Goal: Information Seeking & Learning: Learn about a topic

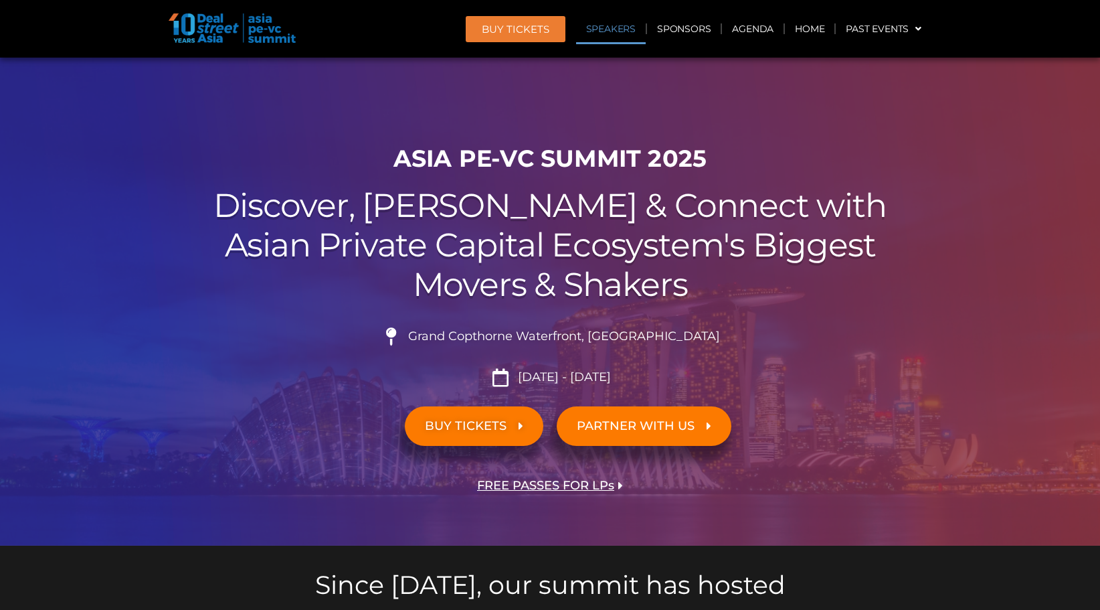
click at [612, 25] on link "Speakers" at bounding box center [611, 28] width 70 height 31
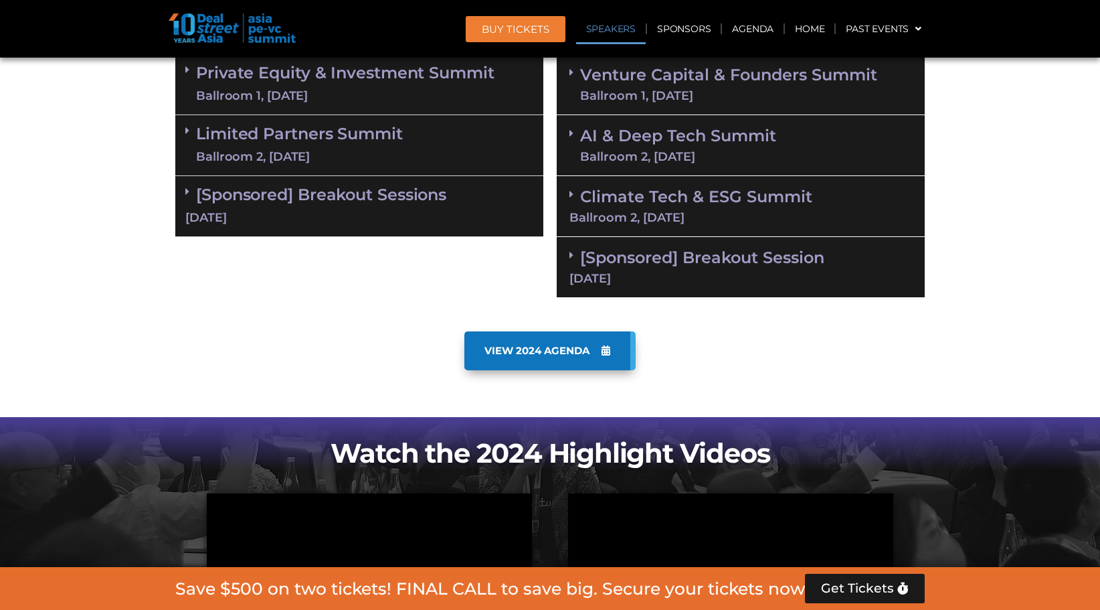
scroll to position [1513, 0]
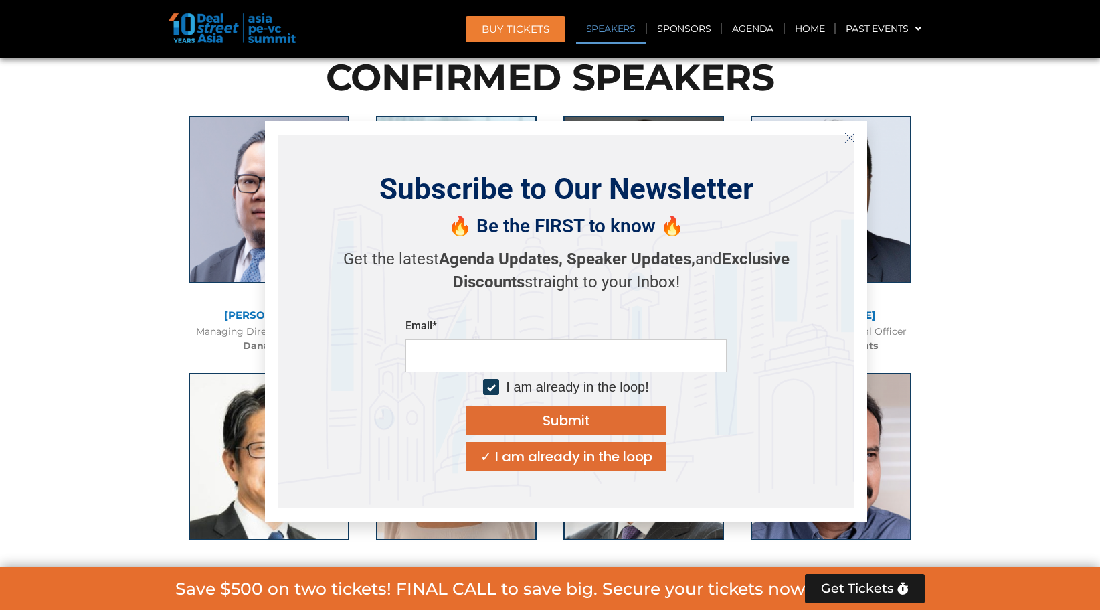
click at [848, 138] on line "Close" at bounding box center [849, 136] width 9 height 9
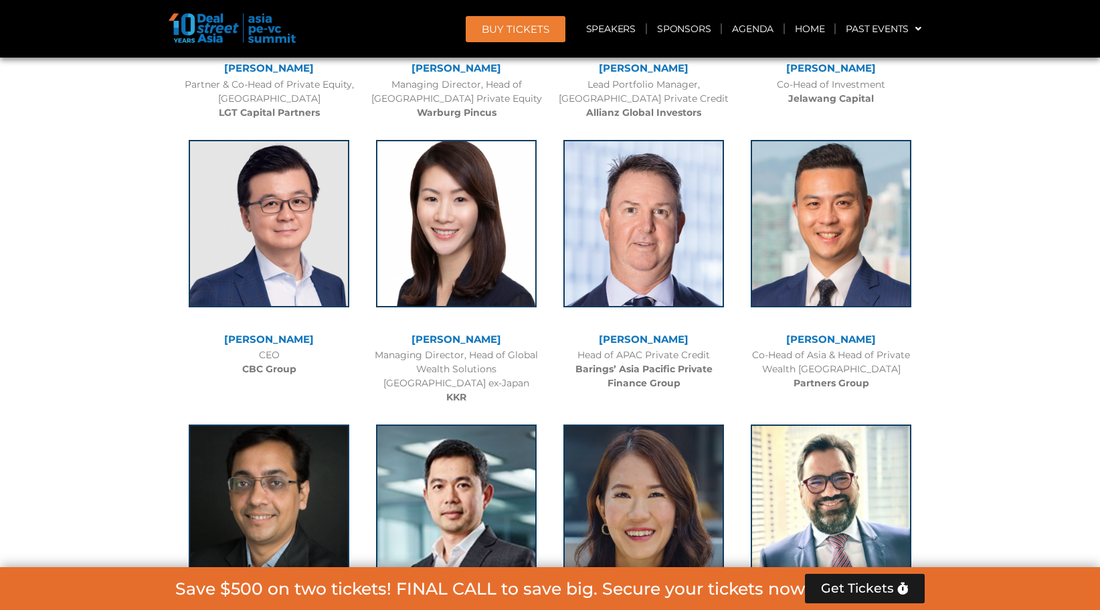
scroll to position [2316, 0]
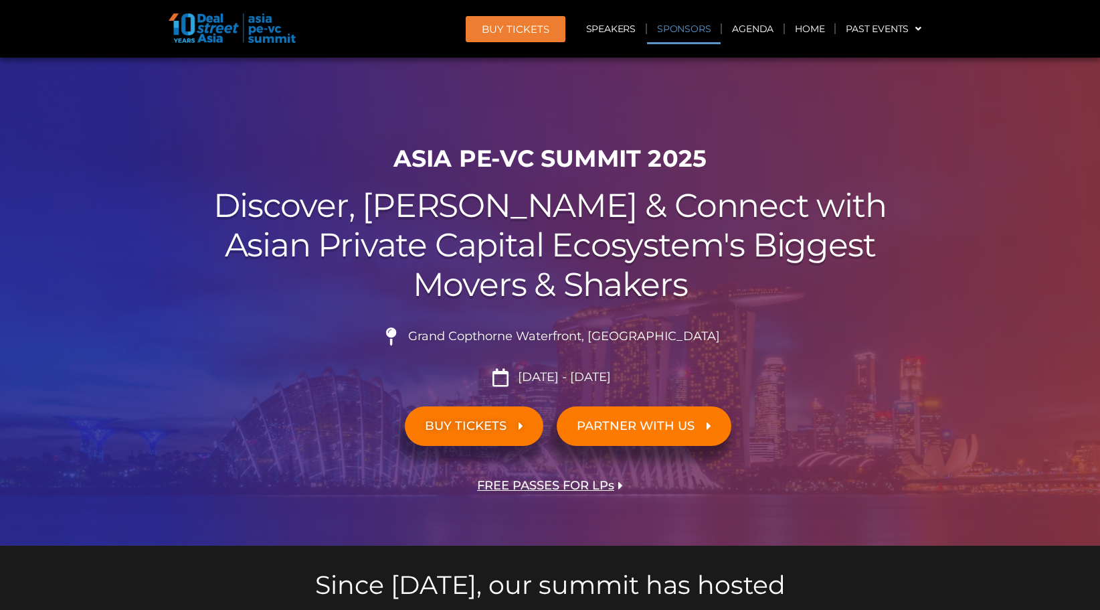
click at [692, 28] on link "Sponsors" at bounding box center [684, 28] width 74 height 31
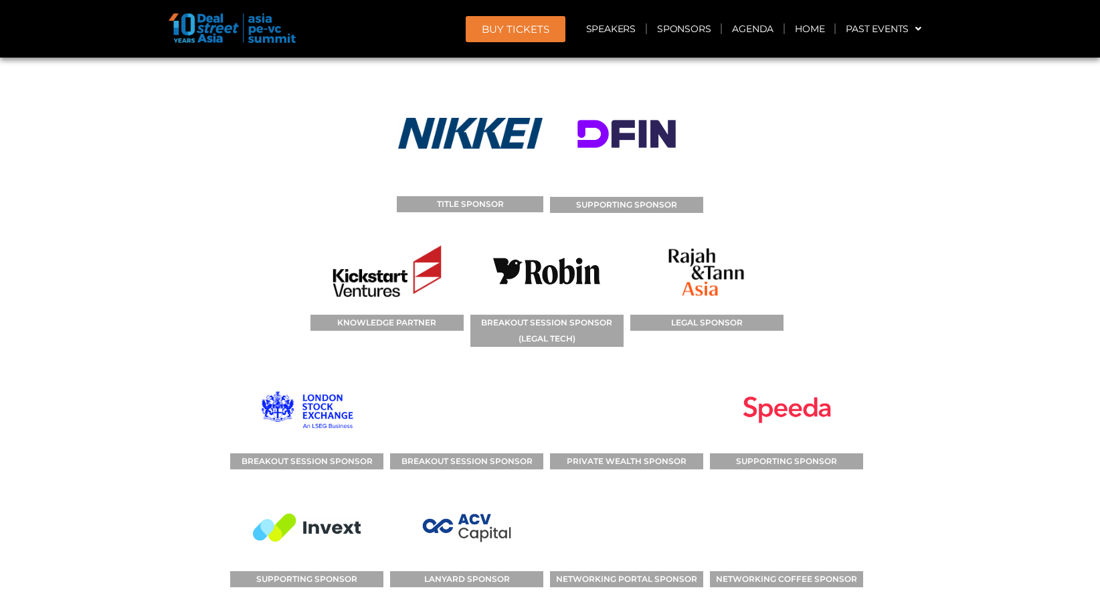
scroll to position [14656, 0]
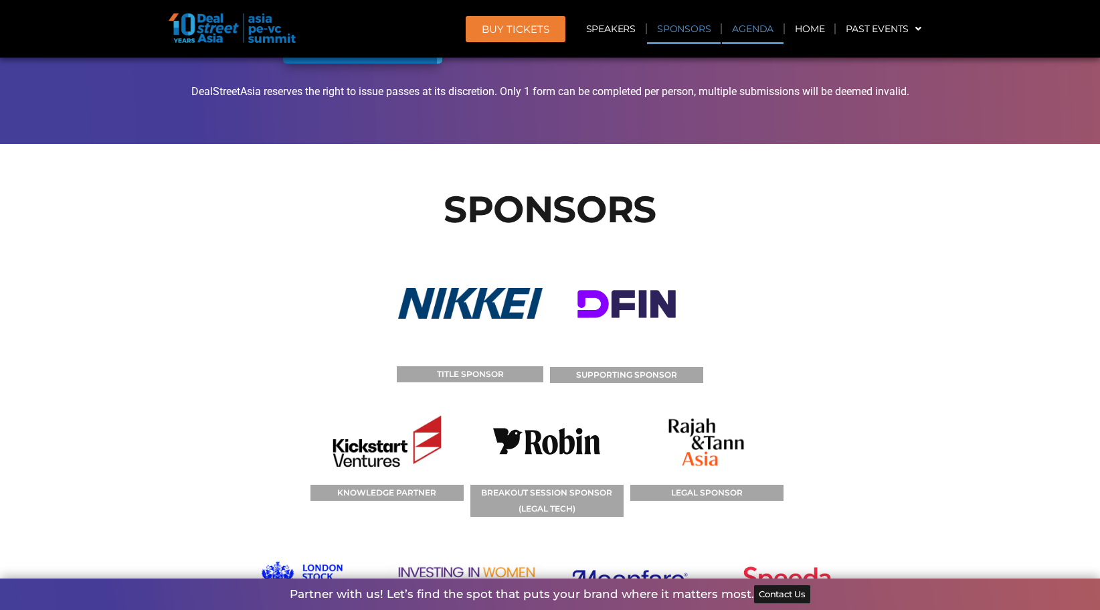
click at [742, 28] on link "Agenda" at bounding box center [753, 28] width 62 height 31
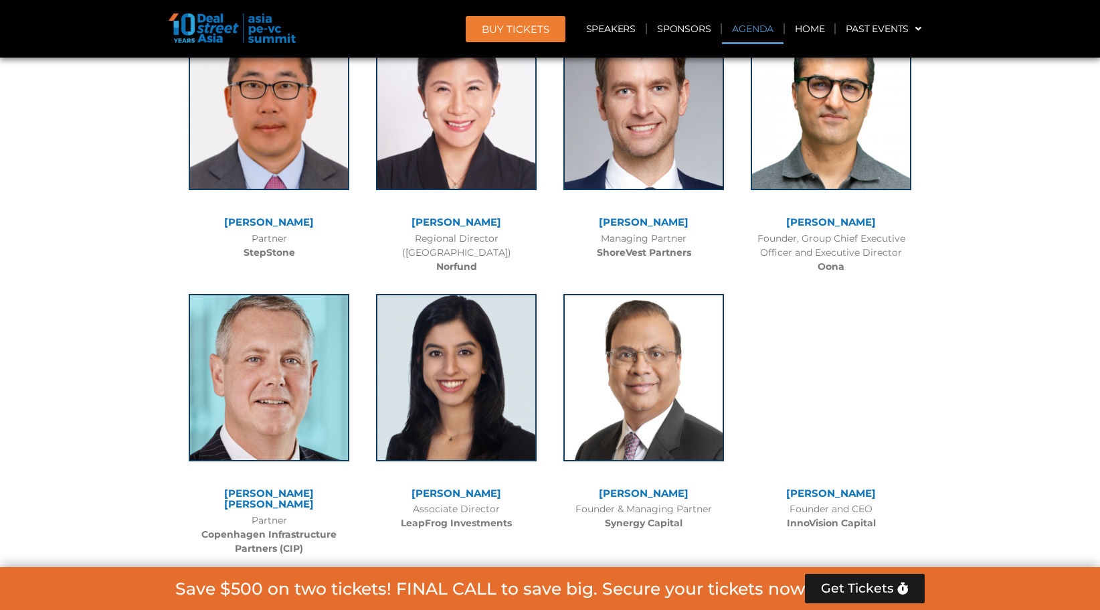
scroll to position [700, 0]
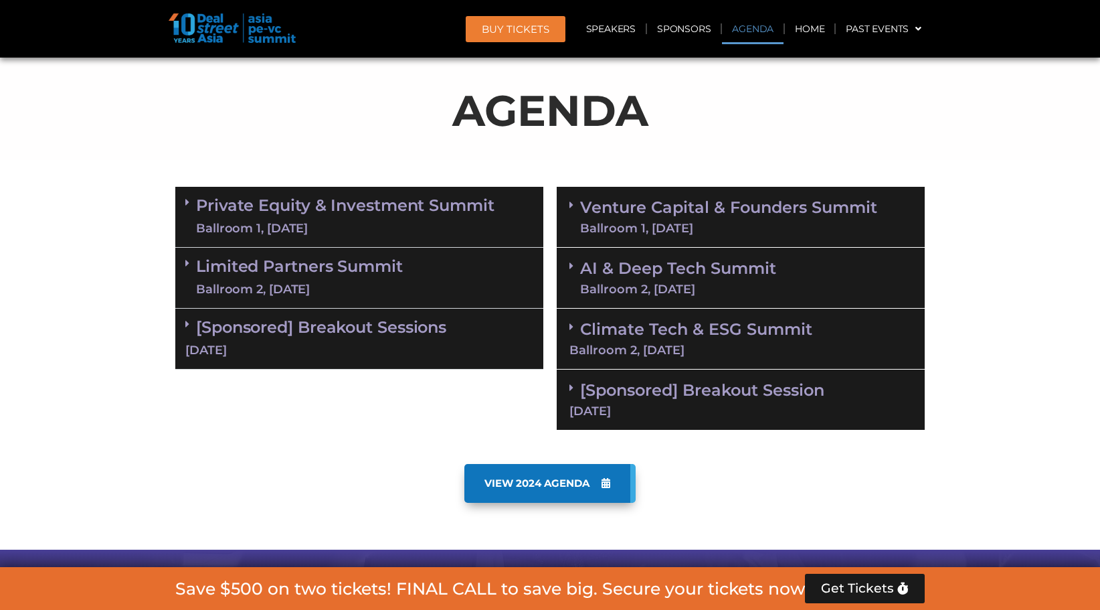
click at [337, 206] on link "Private Equity & Investment Summit Ballroom 1, [DATE]" at bounding box center [345, 217] width 298 height 40
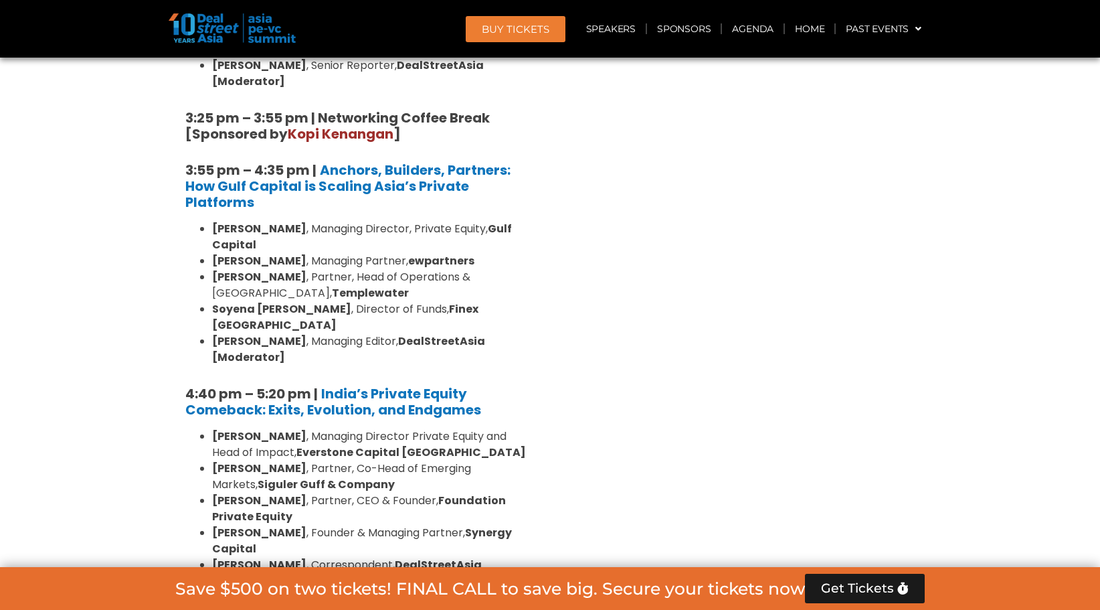
scroll to position [2439, 0]
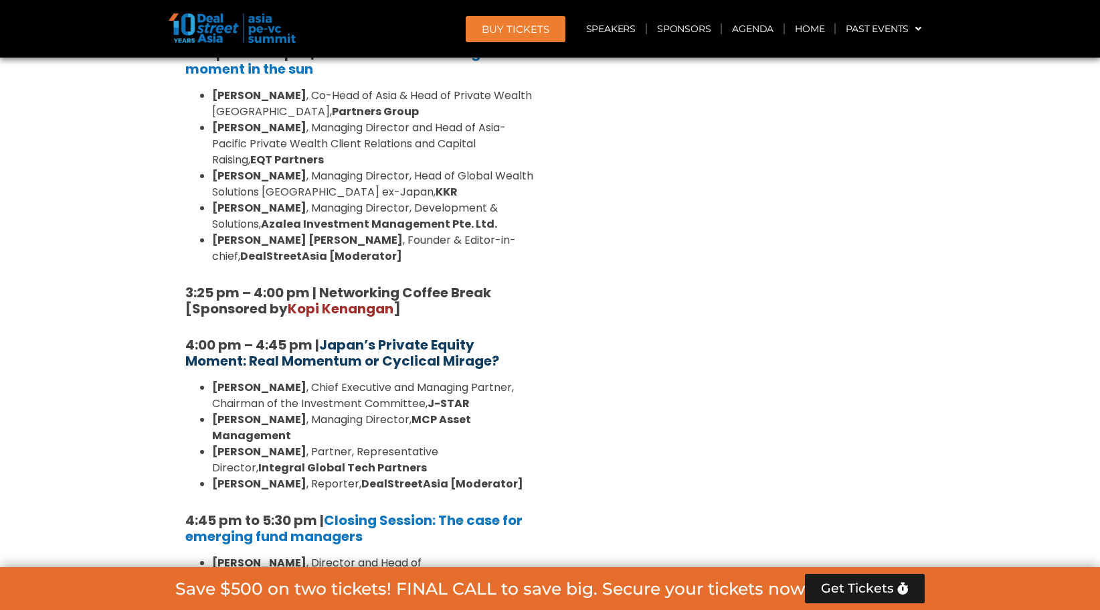
scroll to position [3978, 0]
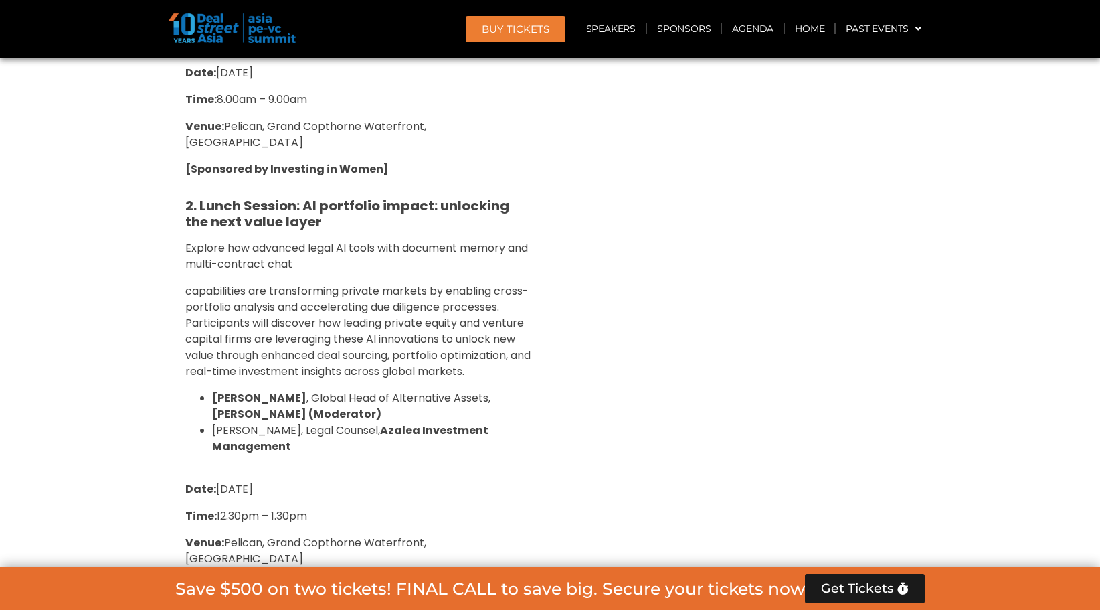
scroll to position [5116, 0]
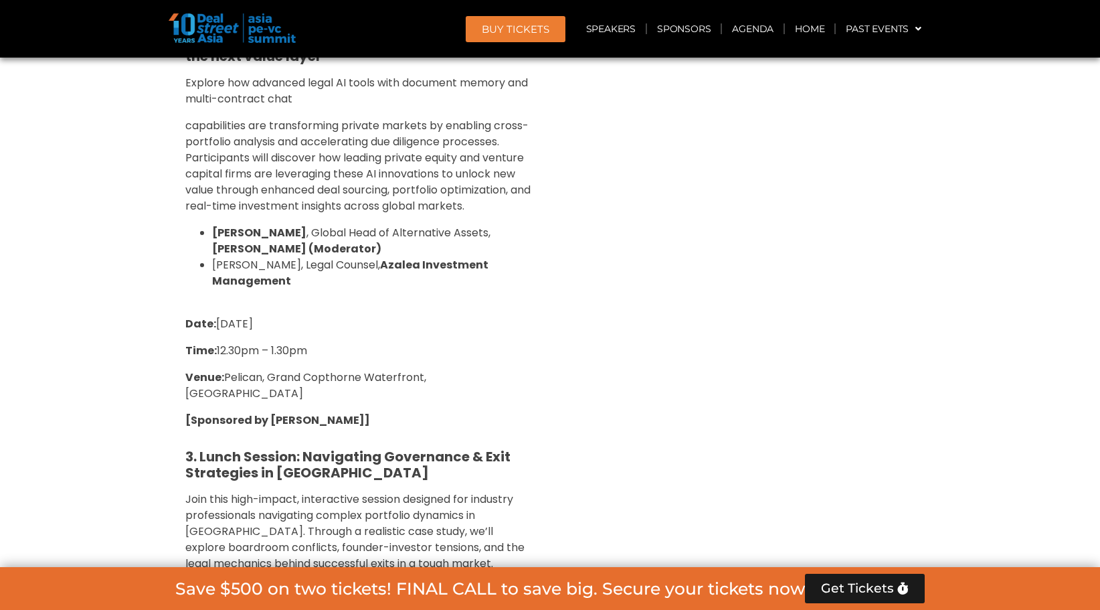
click at [526, 41] on link "BUY Tickets" at bounding box center [516, 29] width 100 height 26
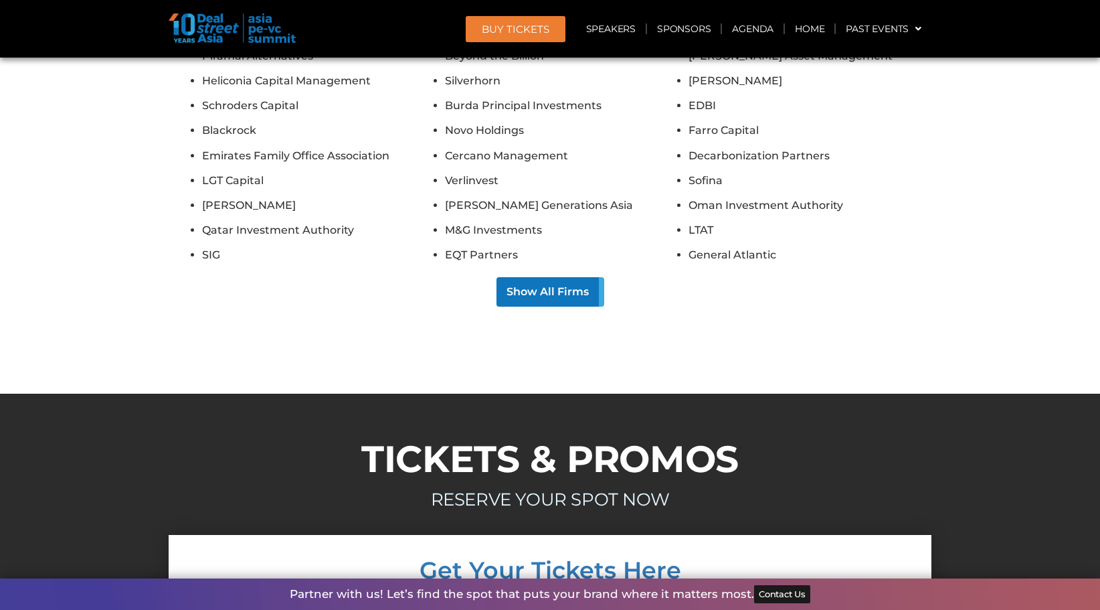
scroll to position [17241, 0]
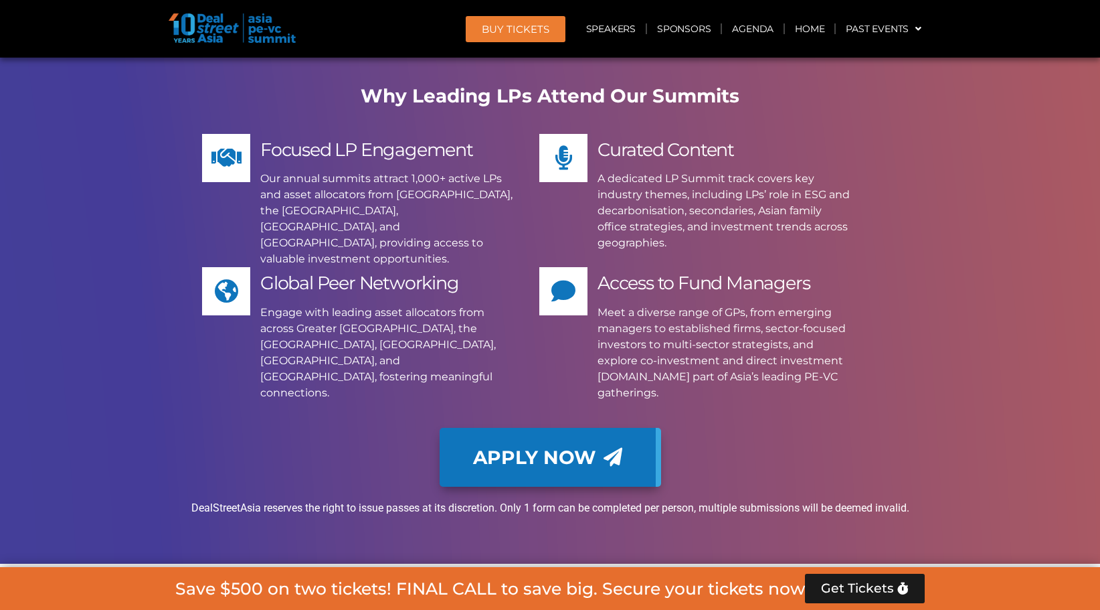
scroll to position [15970, 0]
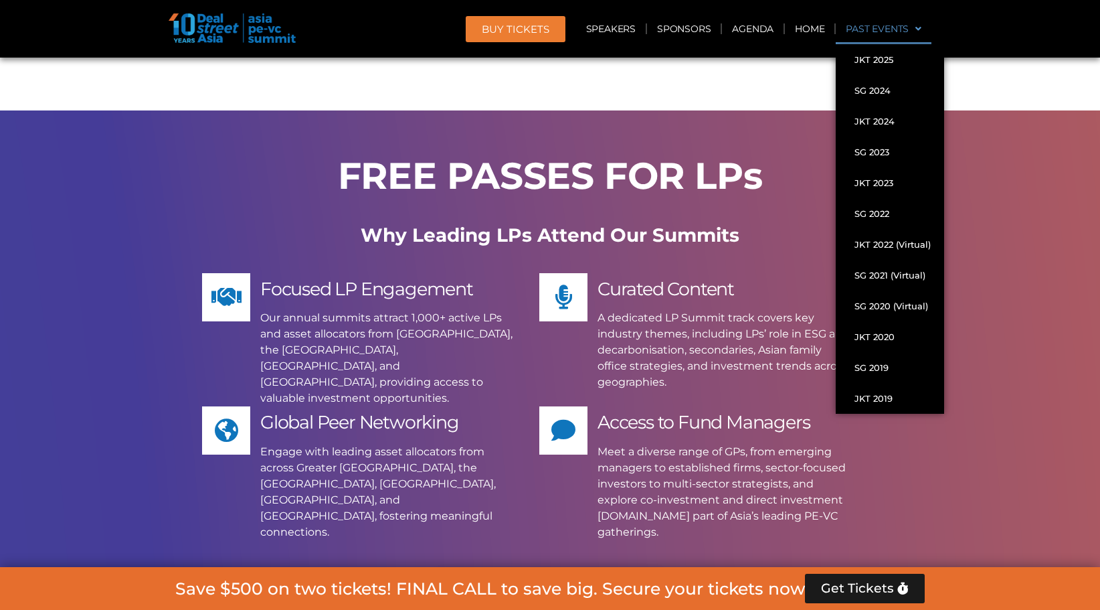
click at [858, 34] on link "Past Events" at bounding box center [884, 28] width 96 height 31
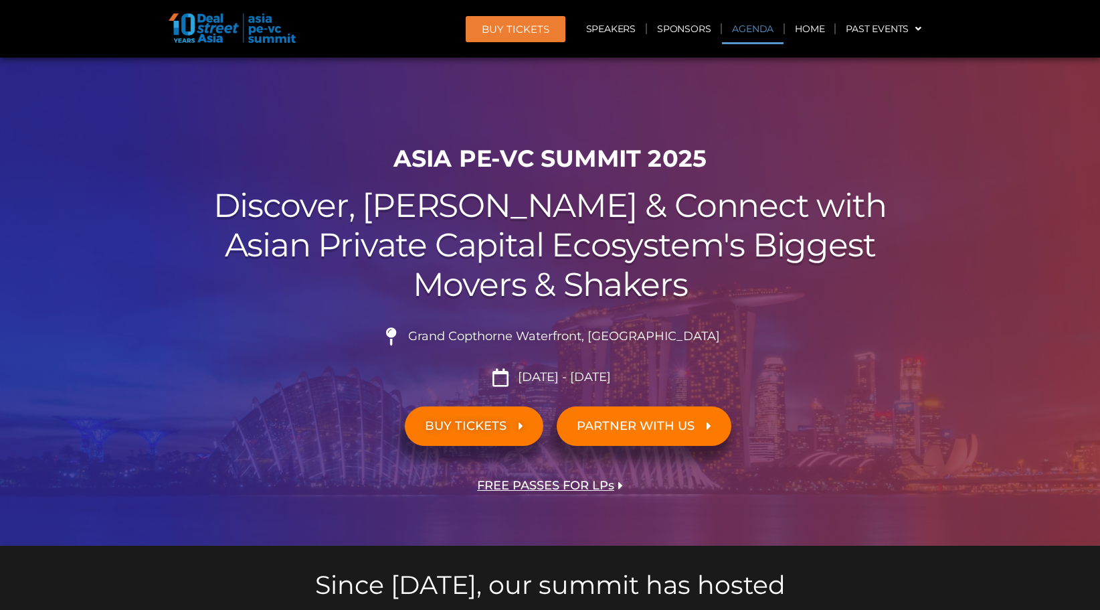
click at [744, 41] on link "Agenda" at bounding box center [753, 28] width 62 height 31
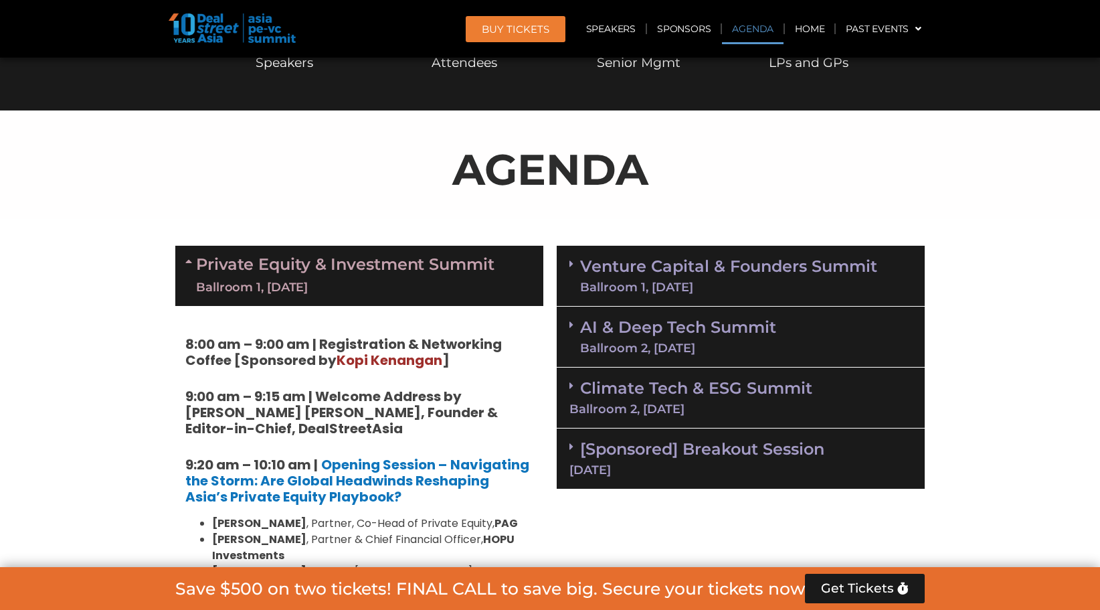
scroll to position [700, 0]
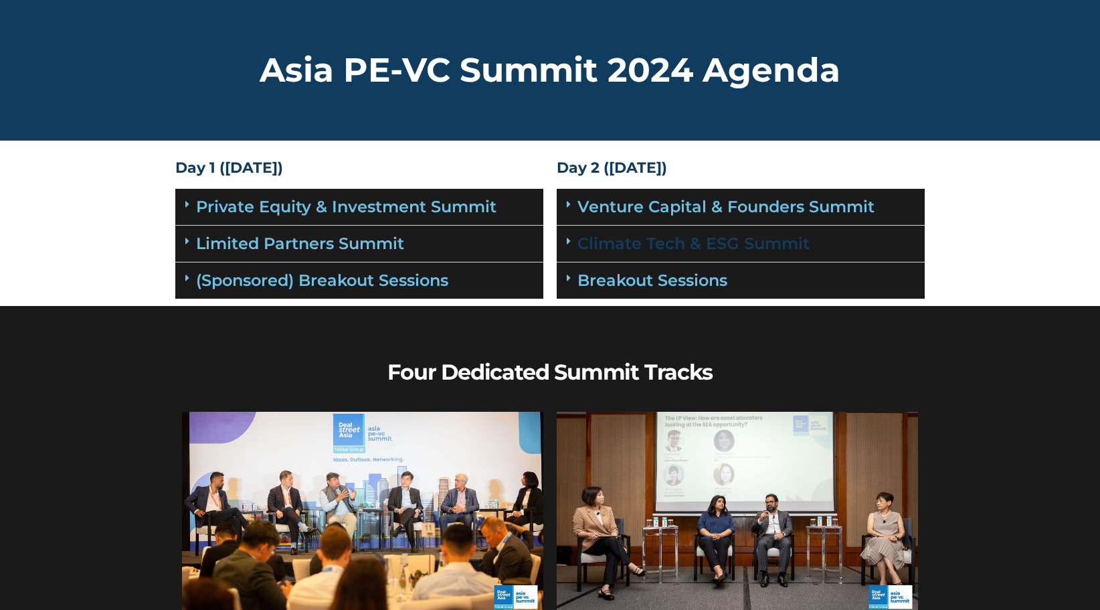
click at [682, 252] on link "Climate Tech & ESG Summit" at bounding box center [693, 242] width 232 height 19
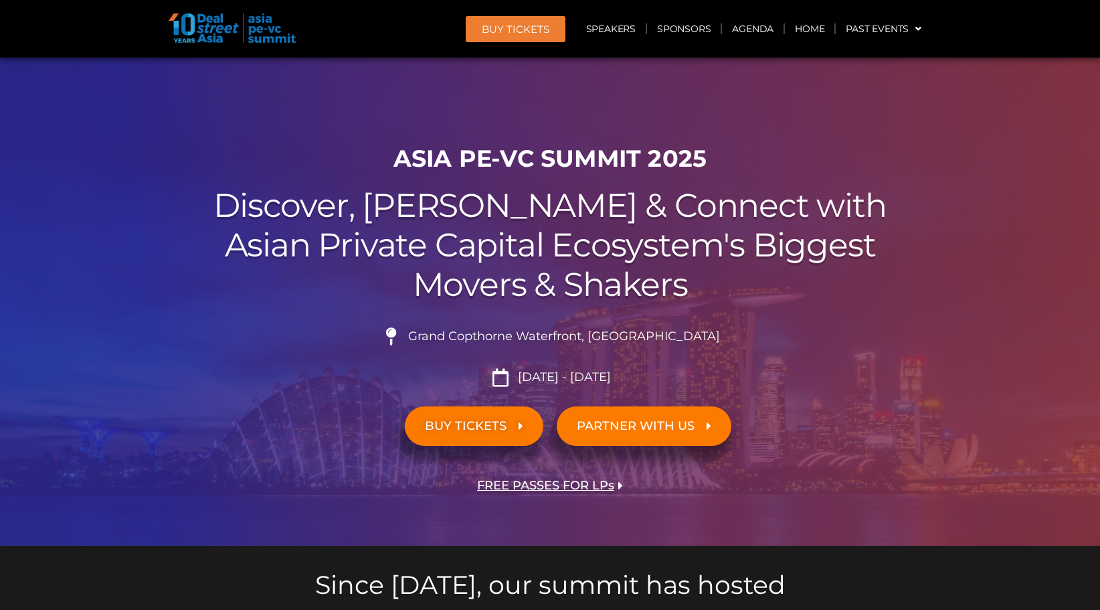
click at [793, 440] on div "PARTNER WITH US" at bounding box center [737, 425] width 375 height 53
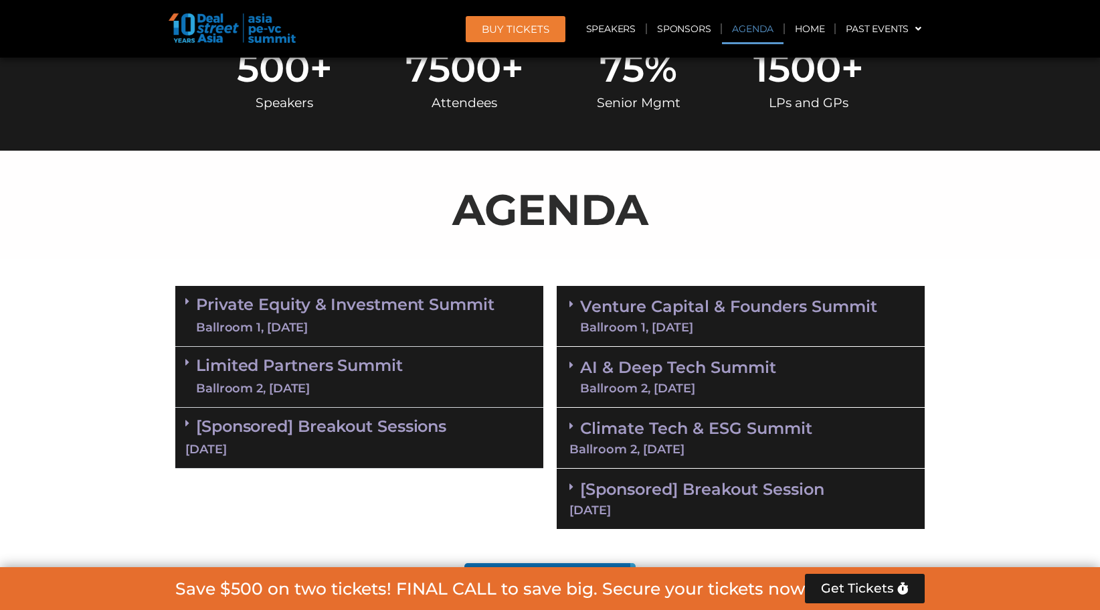
scroll to position [602, 0]
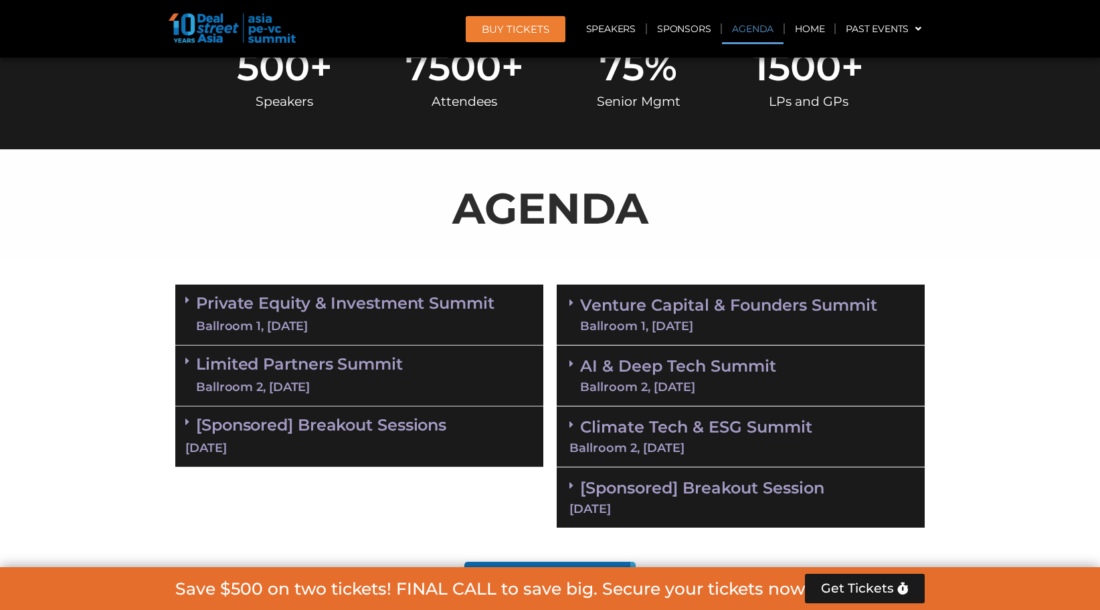
click at [720, 385] on div "Ballroom 2, [DATE]" at bounding box center [678, 387] width 196 height 12
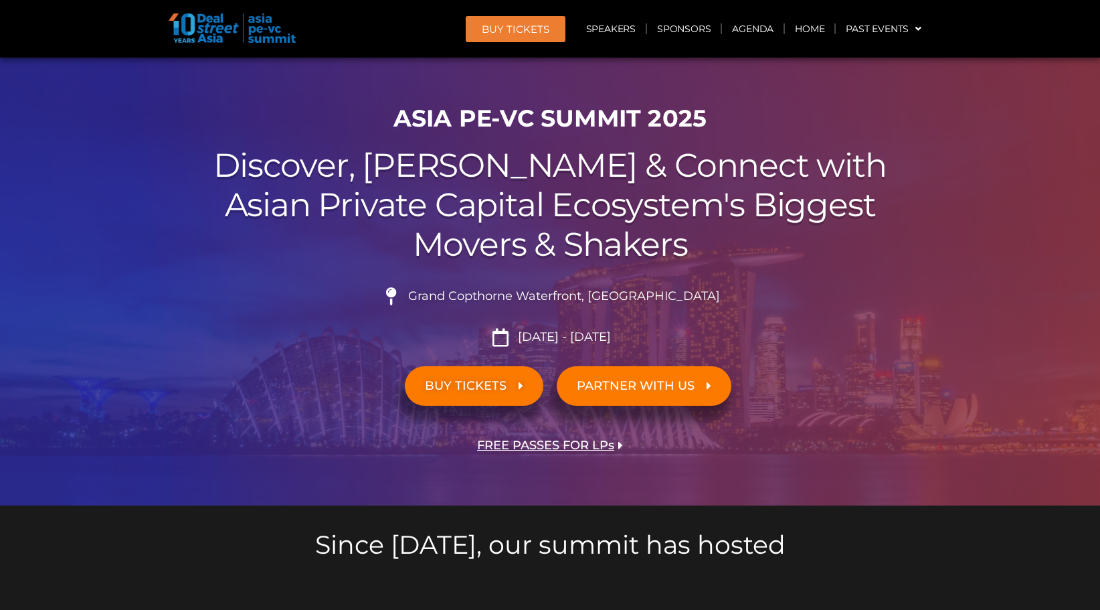
scroll to position [0, 0]
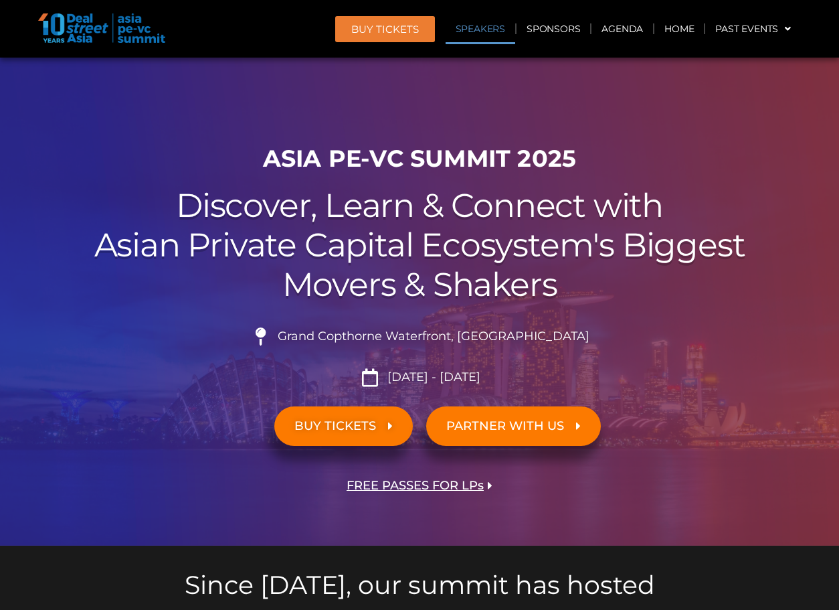
click at [486, 35] on link "Speakers" at bounding box center [481, 28] width 70 height 31
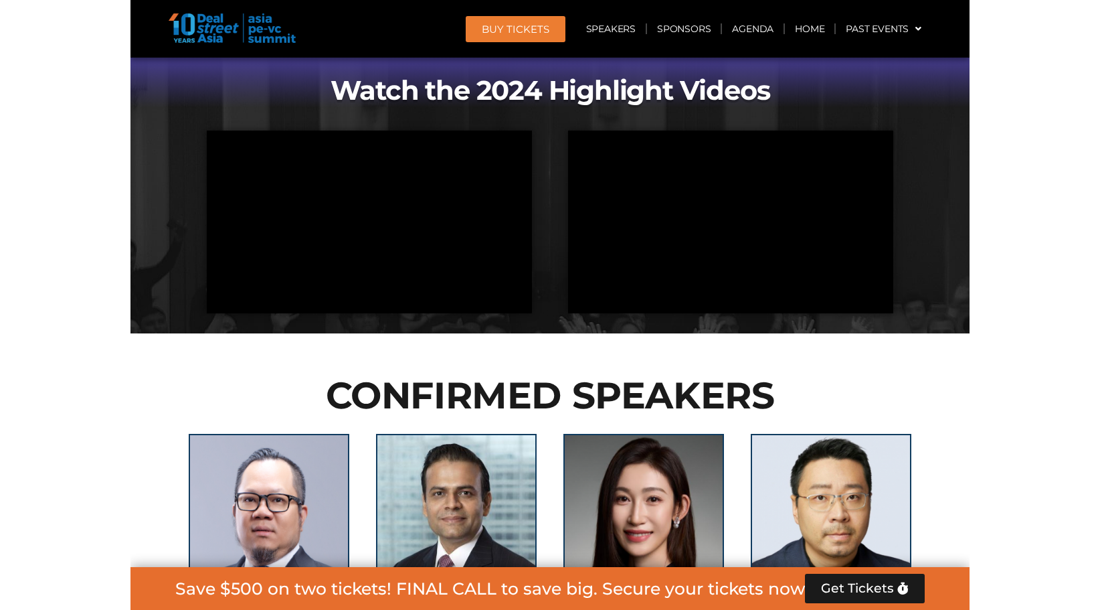
scroll to position [1513, 0]
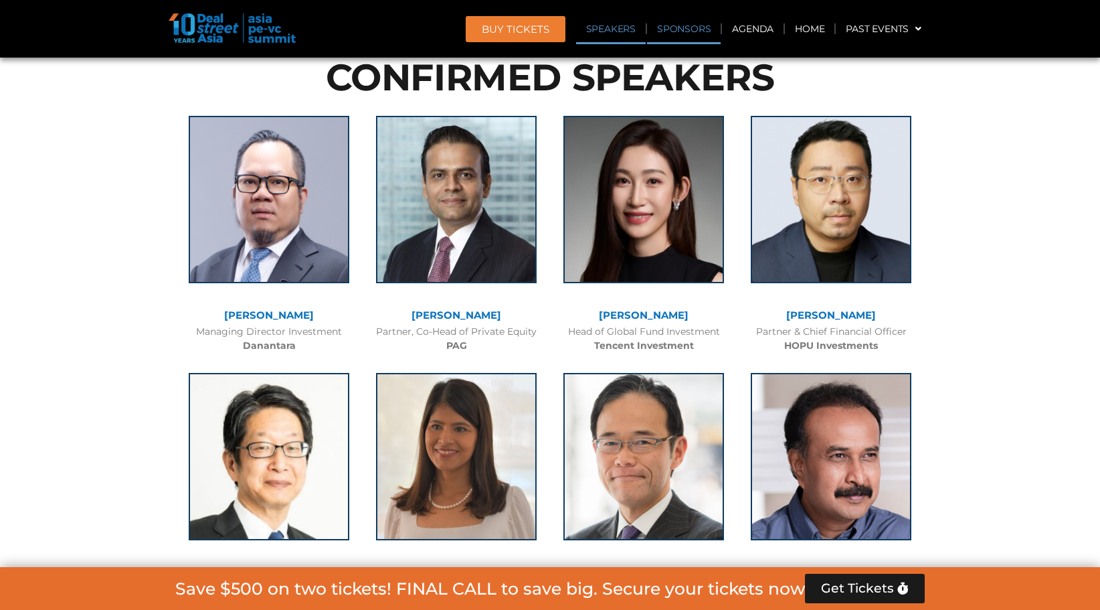
click at [681, 27] on link "Sponsors" at bounding box center [684, 28] width 74 height 31
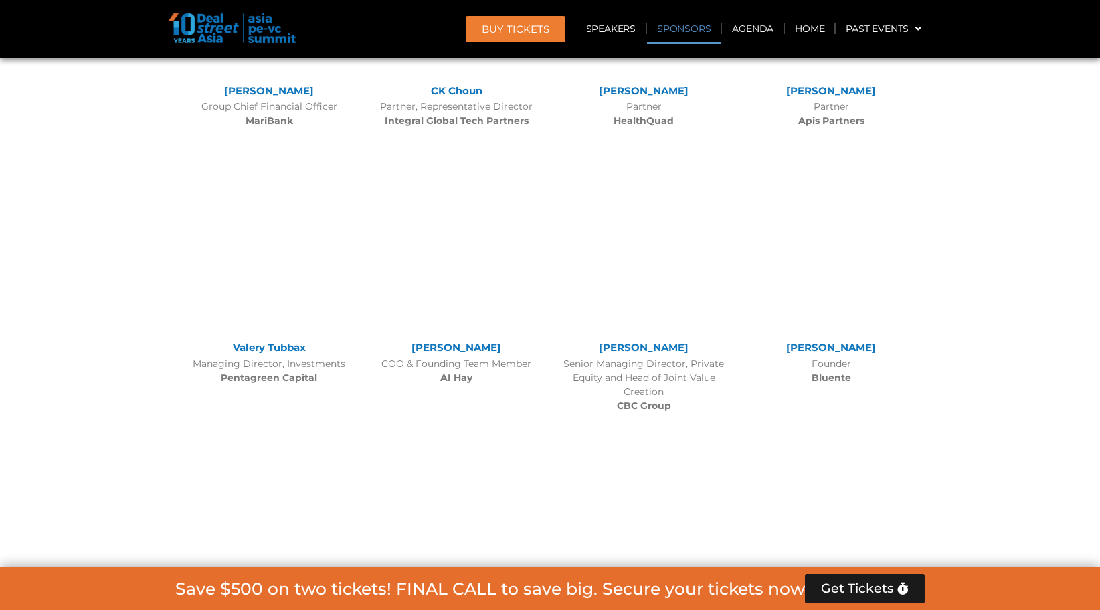
scroll to position [14522, 0]
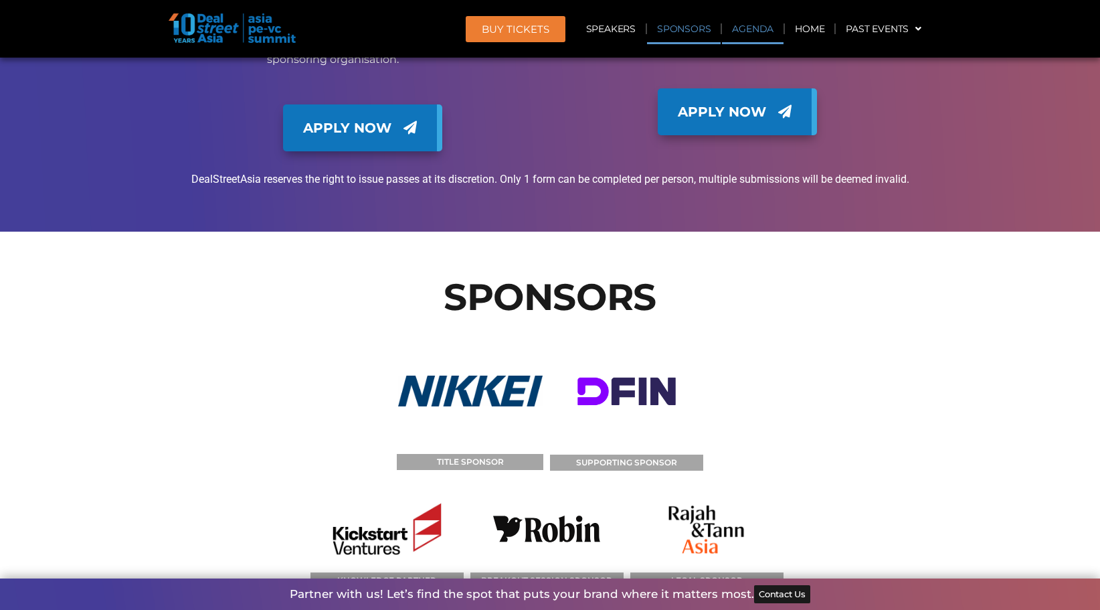
click at [744, 26] on link "Agenda" at bounding box center [753, 28] width 62 height 31
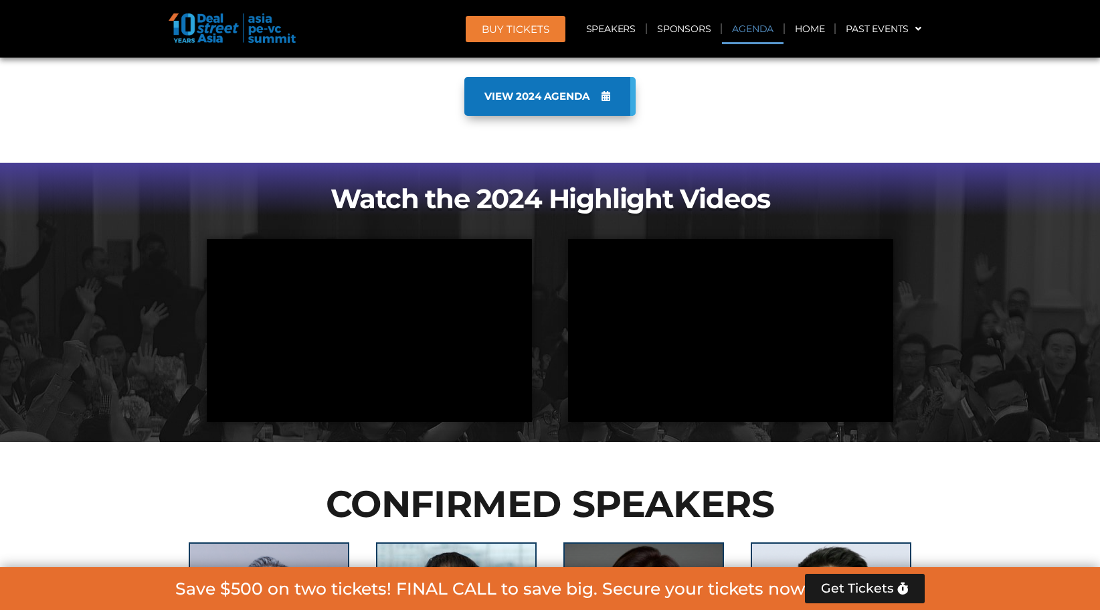
scroll to position [700, 0]
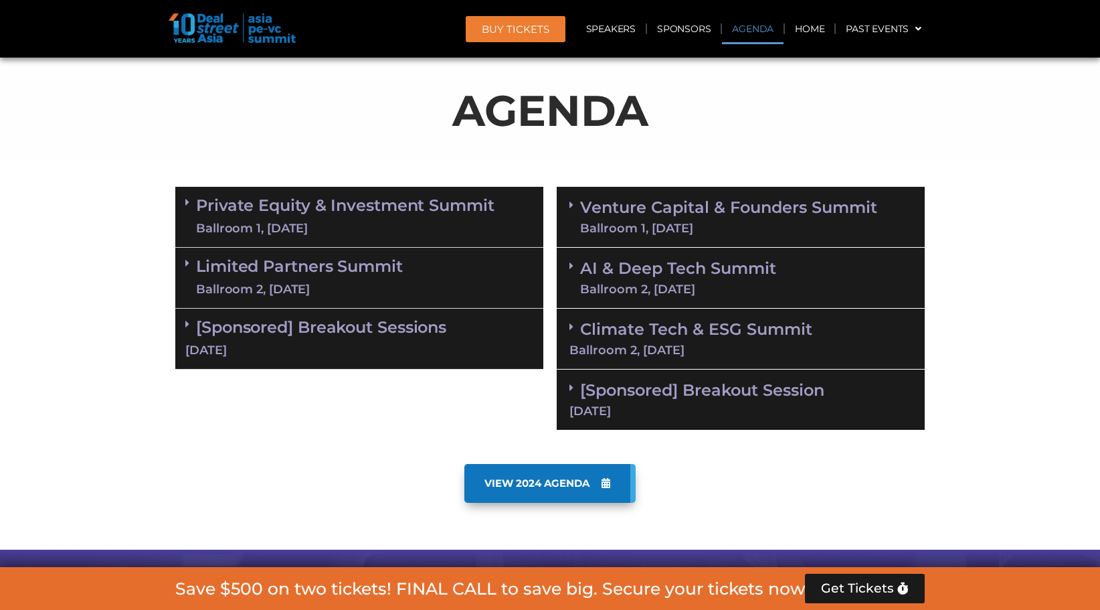
click at [451, 197] on link "Private Equity & Investment Summit Ballroom 1, 10 Sept" at bounding box center [345, 217] width 298 height 40
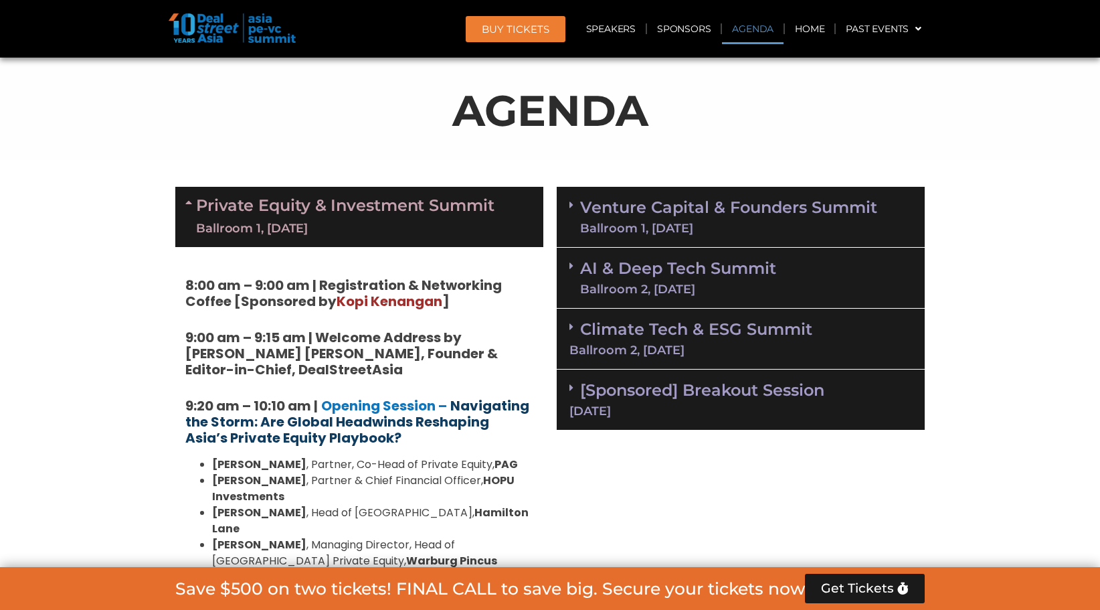
click at [384, 420] on strong "Navigating the Storm: Are Global Headwinds Reshaping Asia’s Private Equity Play…" at bounding box center [357, 421] width 344 height 51
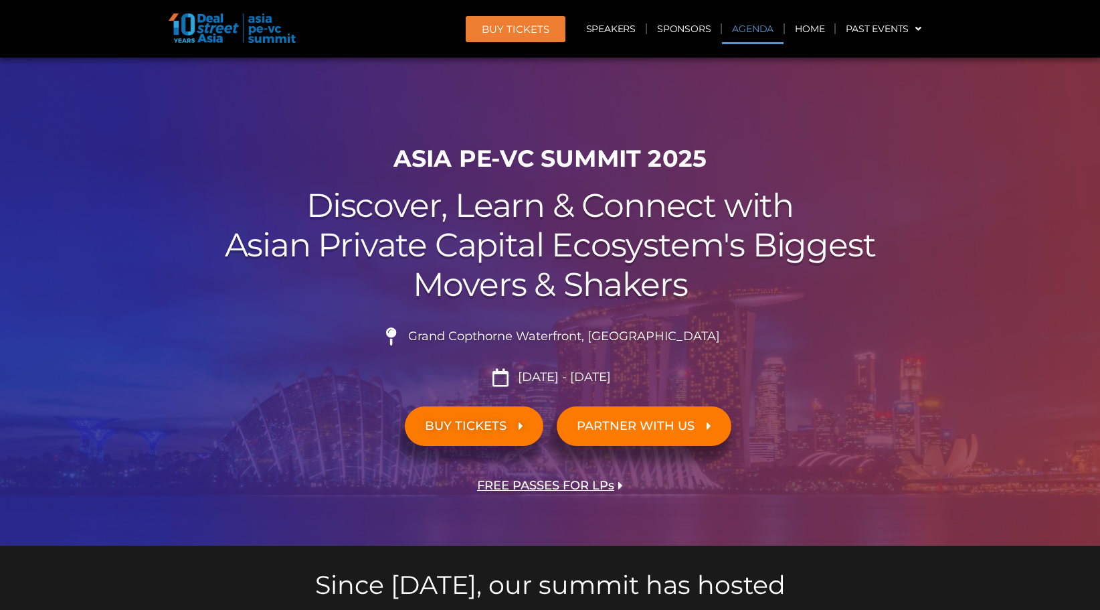
click at [767, 35] on link "Agenda" at bounding box center [753, 28] width 62 height 31
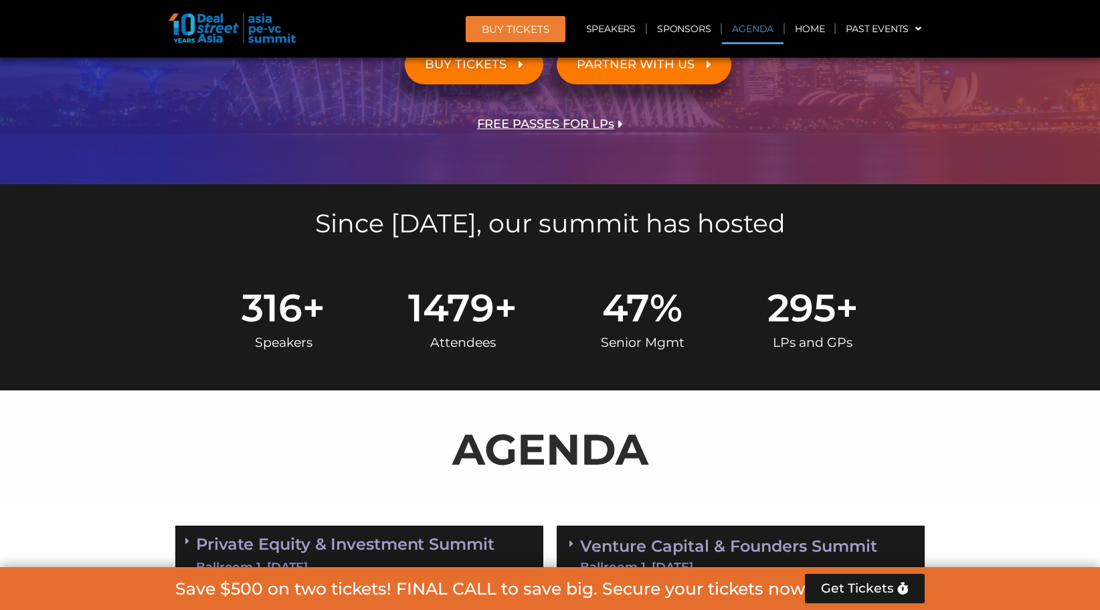
scroll to position [700, 0]
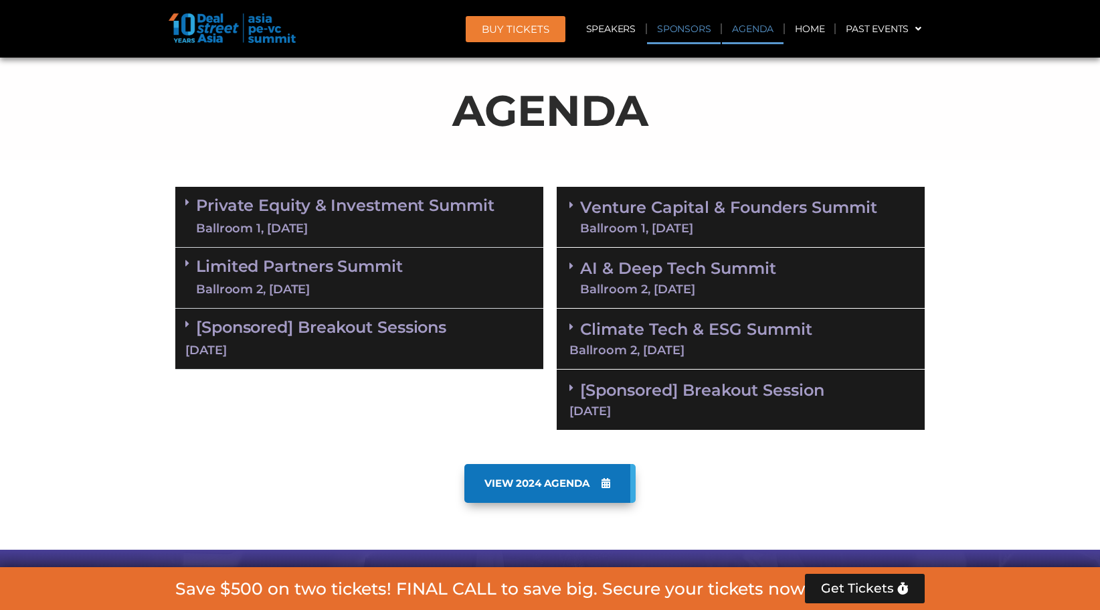
click at [688, 35] on link "Sponsors" at bounding box center [684, 28] width 74 height 31
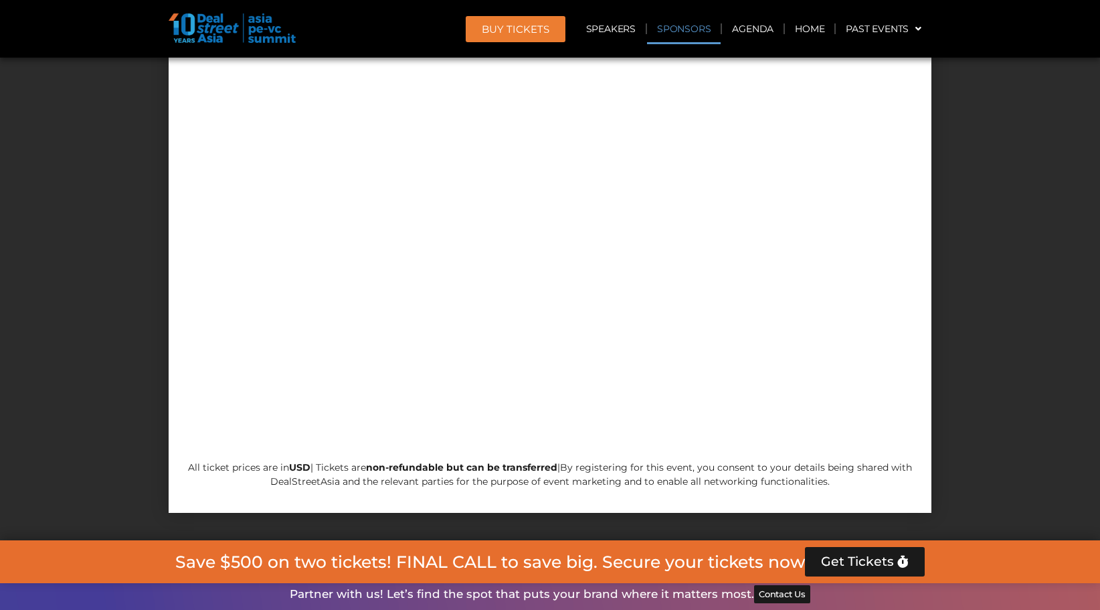
scroll to position [14522, 0]
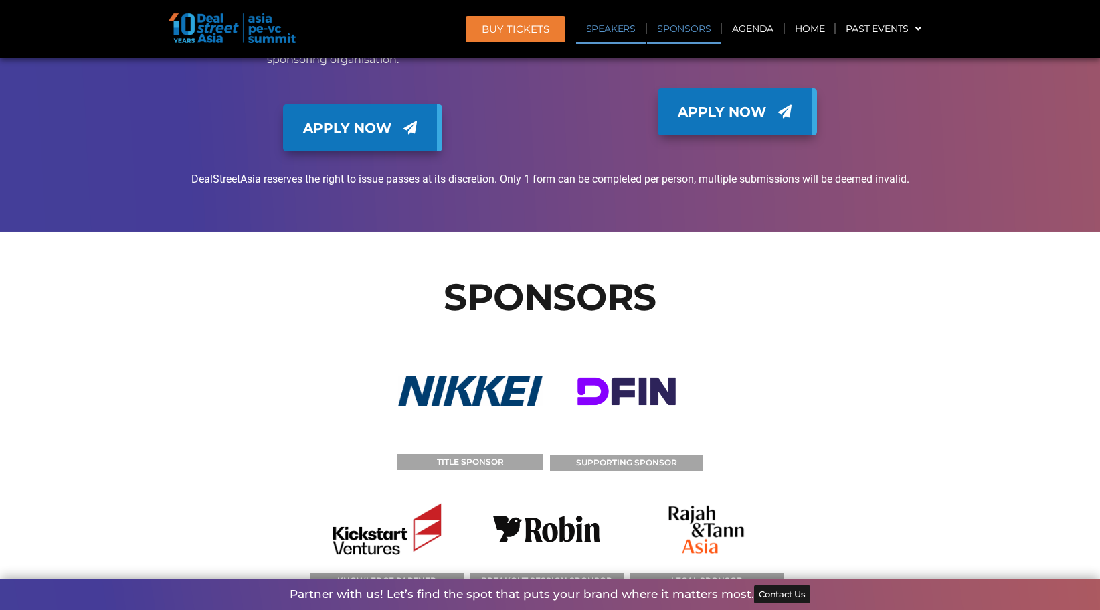
click at [615, 29] on link "Speakers" at bounding box center [611, 28] width 70 height 31
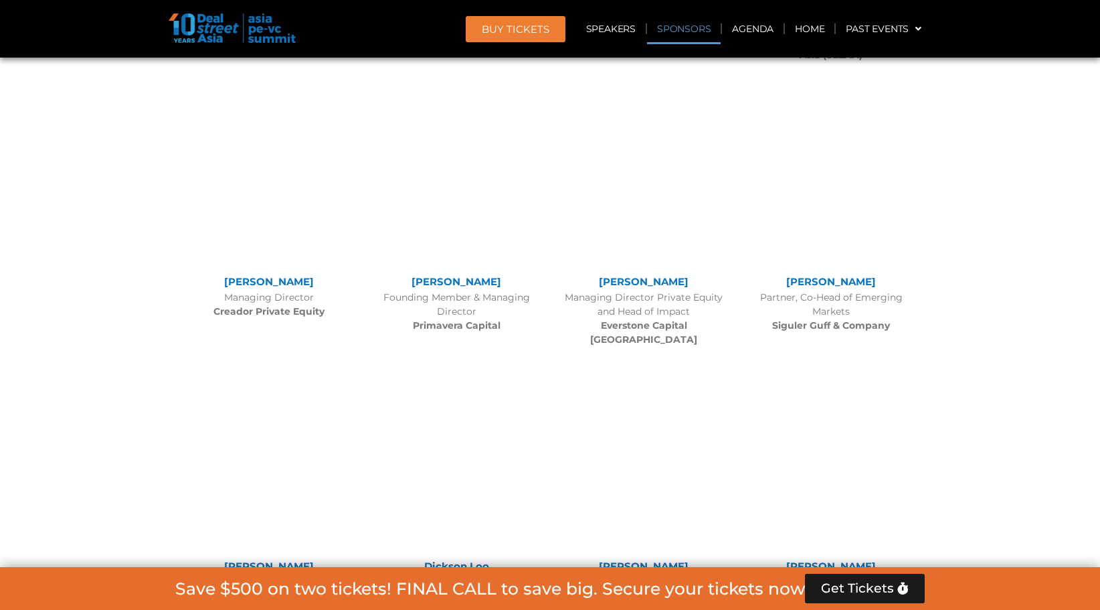
scroll to position [1513, 0]
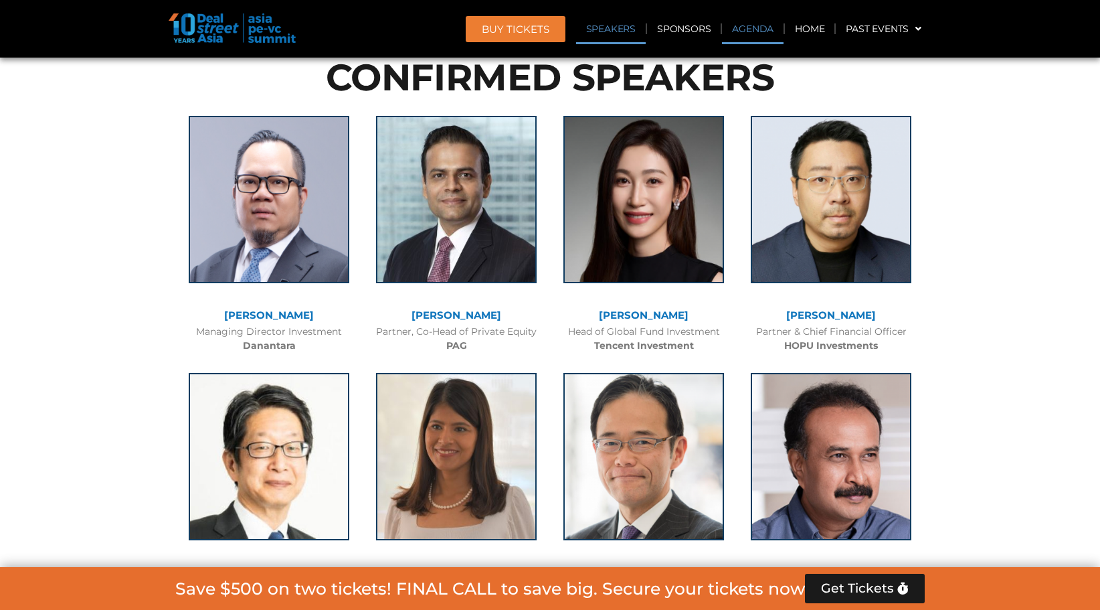
click at [759, 35] on link "Agenda" at bounding box center [753, 28] width 62 height 31
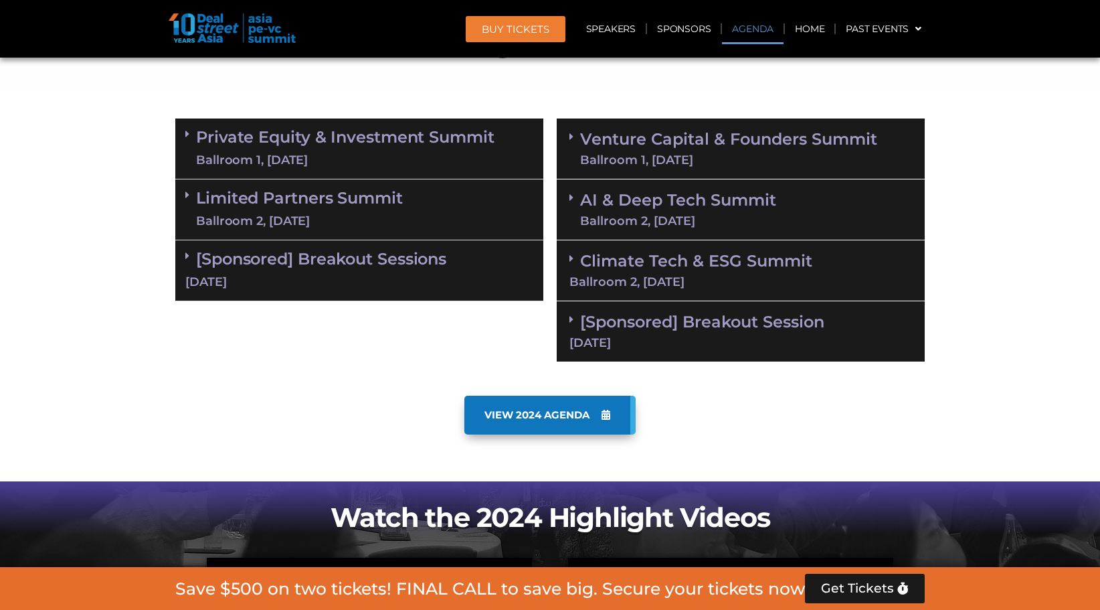
scroll to position [700, 0]
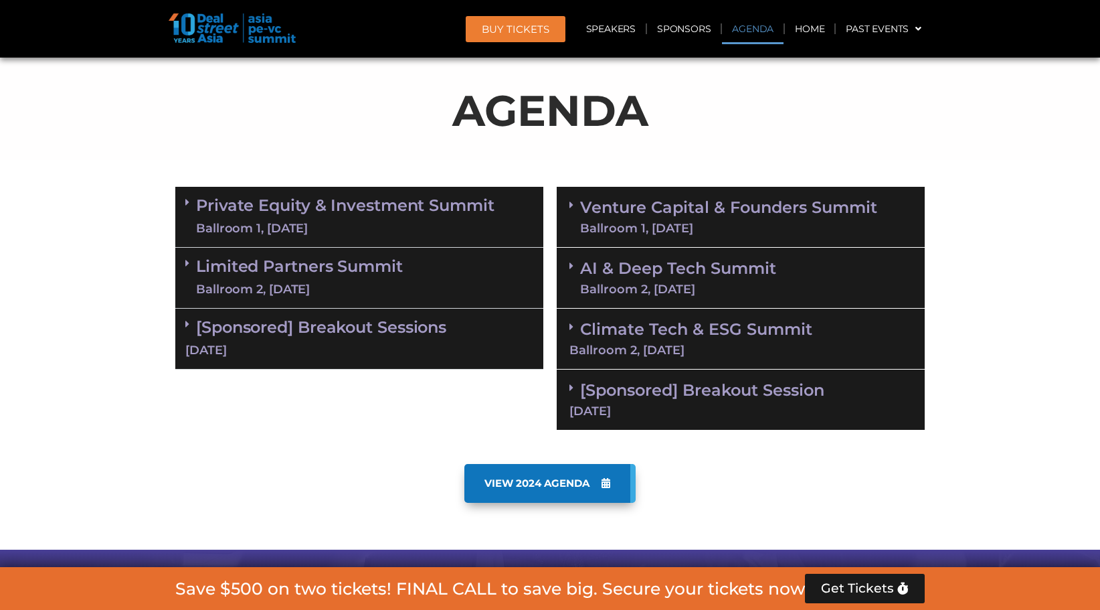
click at [539, 39] on link "BUY Tickets" at bounding box center [516, 29] width 100 height 26
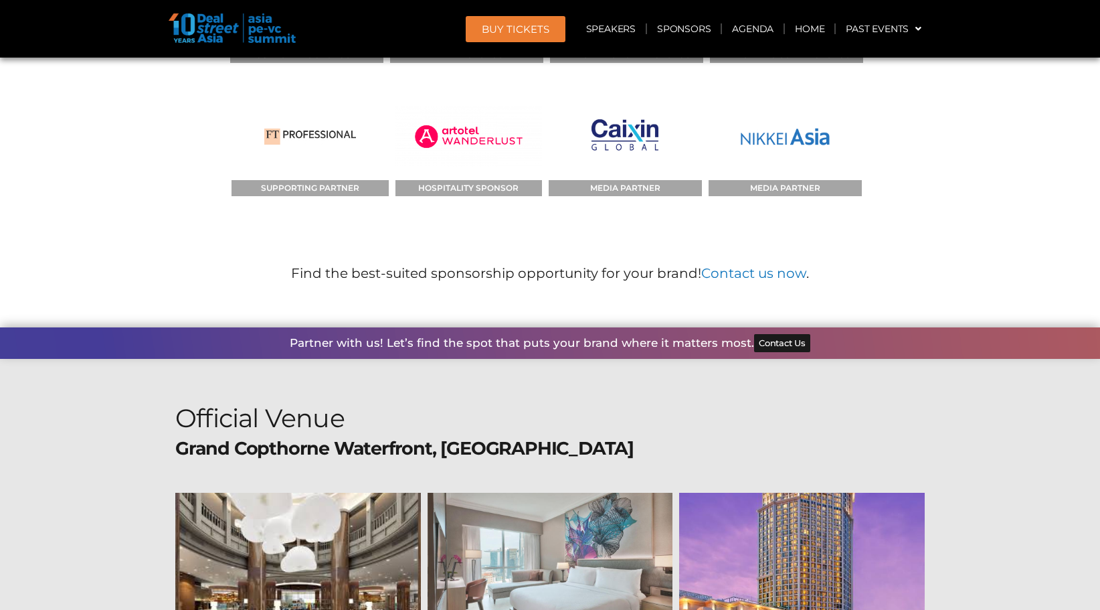
scroll to position [15345, 0]
